Goal: Information Seeking & Learning: Learn about a topic

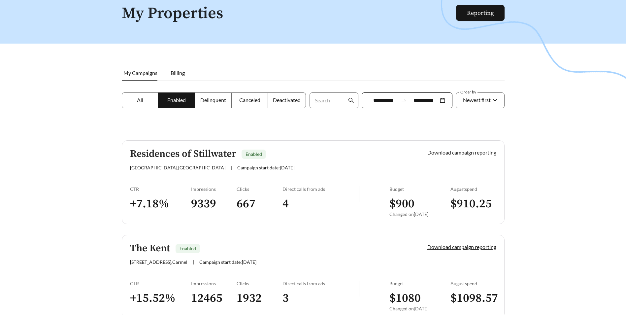
scroll to position [75, 0]
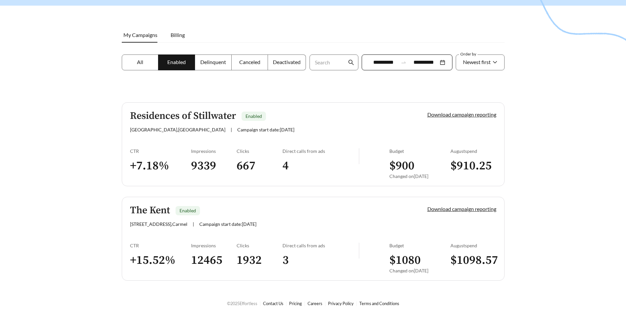
click at [560, 149] on div at bounding box center [313, 103] width 626 height 315
click at [225, 117] on h5 "Residences of Stillwater" at bounding box center [183, 116] width 106 height 11
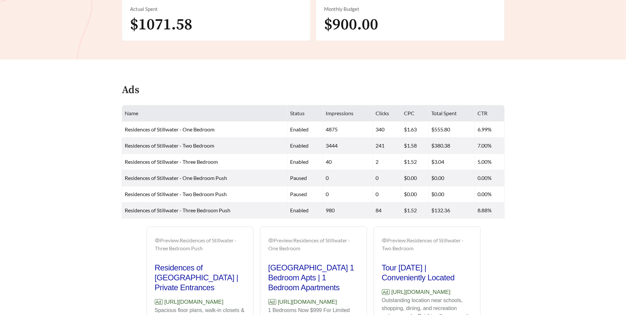
scroll to position [297, 0]
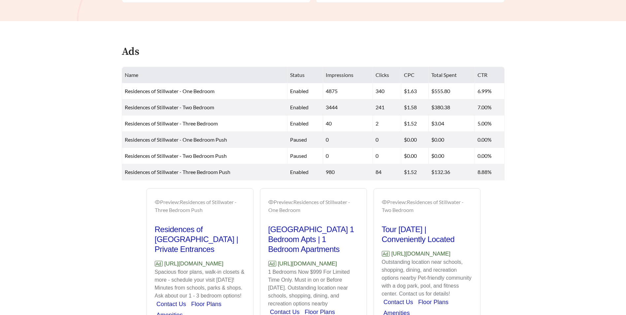
click at [559, 106] on main "**********" at bounding box center [313, 37] width 626 height 626
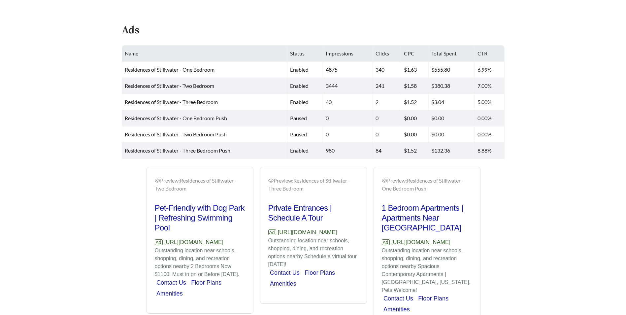
scroll to position [363, 0]
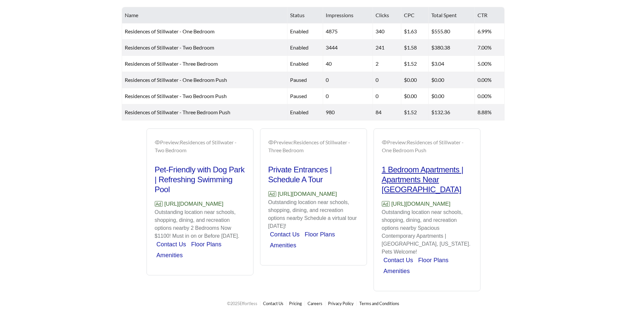
click at [431, 165] on h2 "1 Bedroom Apartments | Apartments Near [GEOGRAPHIC_DATA]" at bounding box center [427, 180] width 90 height 30
click at [437, 170] on h2 "1 Bedroom Apartments | Apartments Near [GEOGRAPHIC_DATA]" at bounding box center [427, 180] width 90 height 30
click at [403, 205] on p "Ad [URL][DOMAIN_NAME]" at bounding box center [427, 204] width 90 height 9
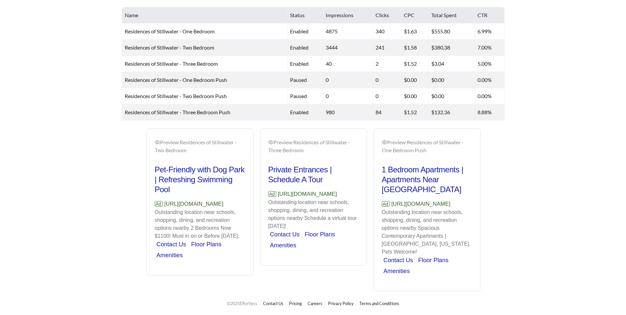
click at [399, 203] on p "Ad [URL][DOMAIN_NAME]" at bounding box center [427, 204] width 90 height 9
